Goal: Find specific page/section: Find specific page/section

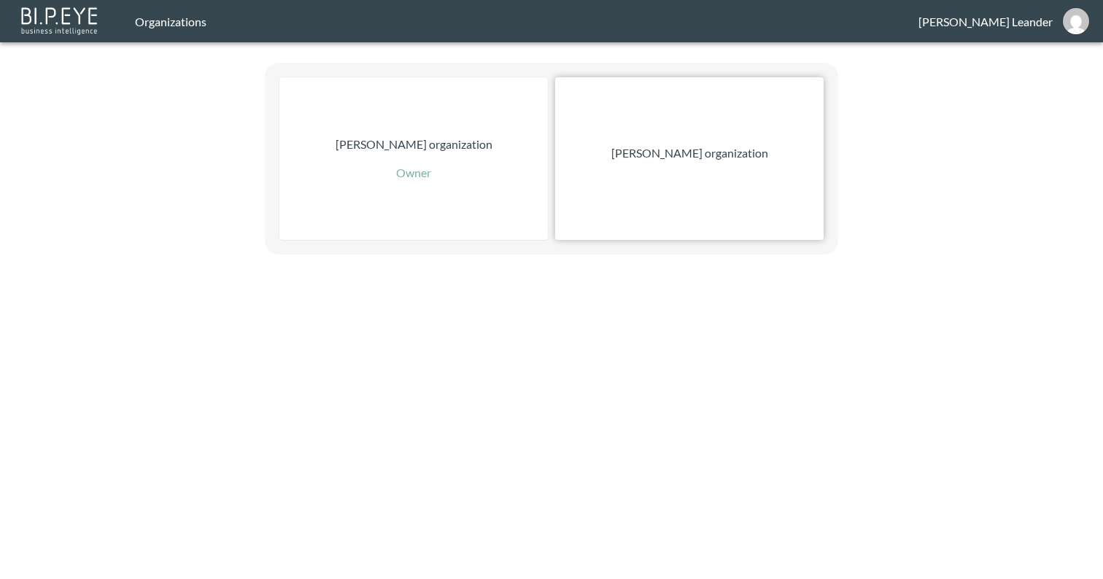
click at [736, 158] on p "Zach Bailet organization" at bounding box center [689, 153] width 157 height 18
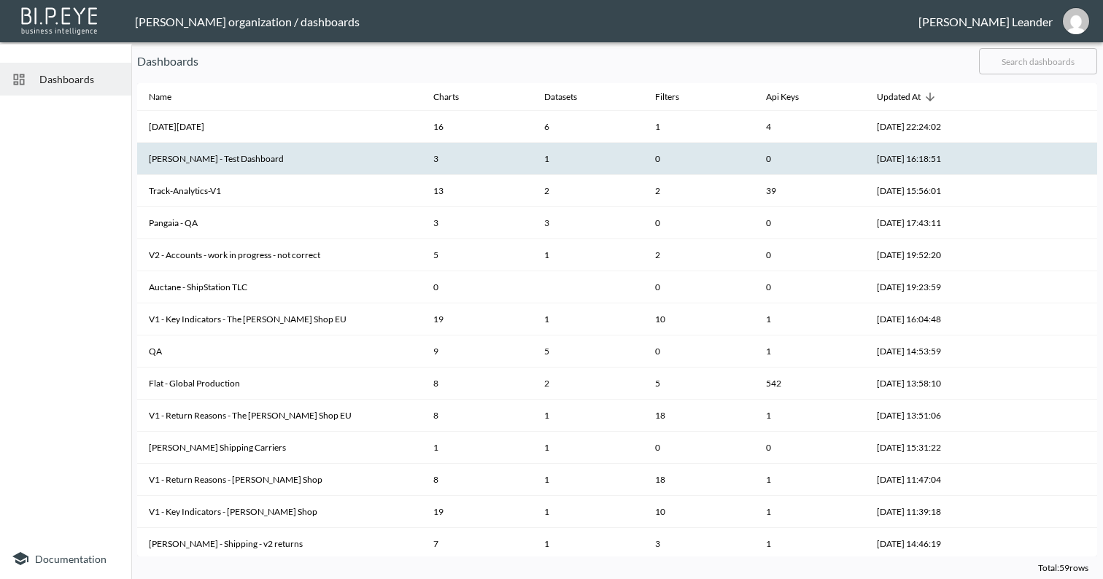
click at [233, 160] on th "Edward - Test Dashboard" at bounding box center [279, 159] width 285 height 32
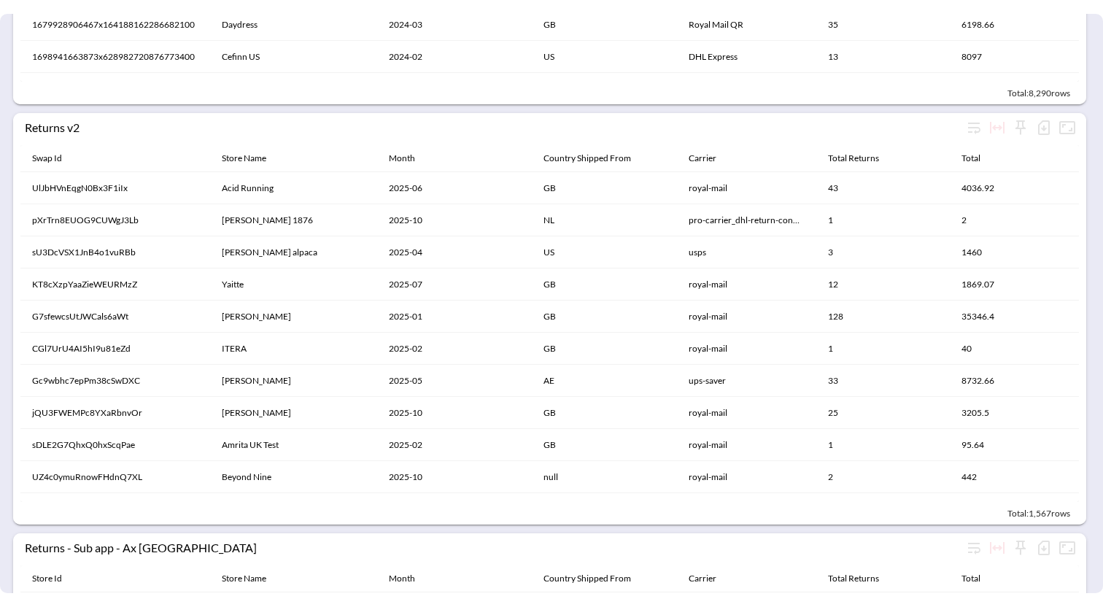
scroll to position [1399, 0]
